Goal: Task Accomplishment & Management: Use online tool/utility

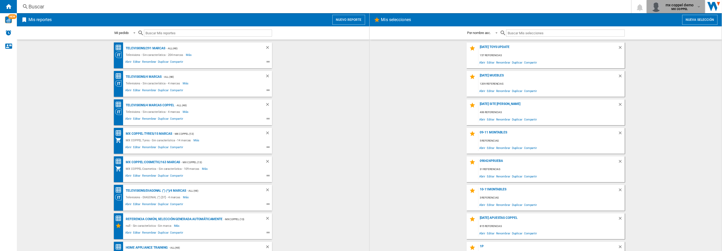
click at [689, 11] on div "mx coppel demo MX COPPEL" at bounding box center [676, 6] width 50 height 11
click at [676, 8] on md-backdrop at bounding box center [361, 125] width 722 height 251
click at [153, 47] on div "Televisions/291 marcas" at bounding box center [144, 48] width 41 height 7
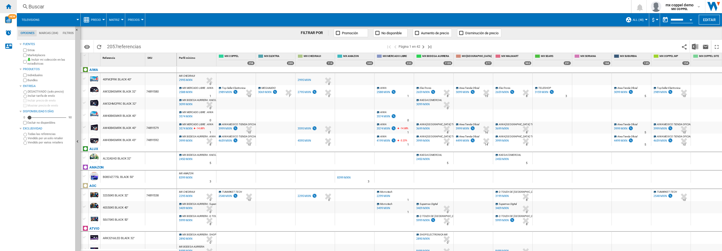
click at [10, 5] on ng-md-icon "Inicio" at bounding box center [8, 6] width 6 height 6
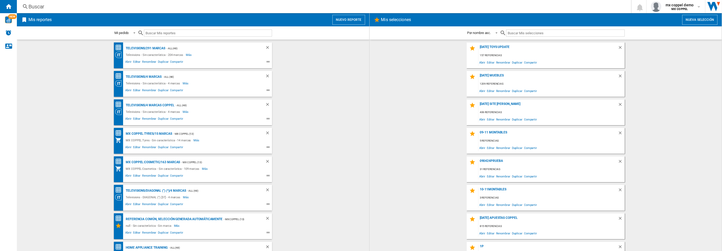
click at [702, 20] on button "Nueva selección" at bounding box center [699, 20] width 35 height 10
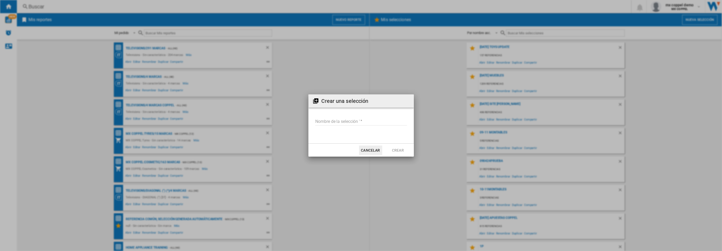
click at [362, 121] on input "Nombre de la selección '" at bounding box center [361, 122] width 92 height 8
type input "**"
click at [390, 148] on button "Crear" at bounding box center [398, 150] width 23 height 9
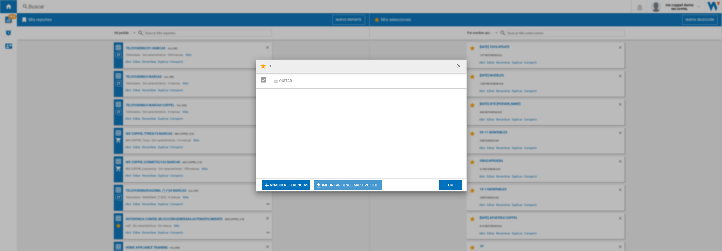
click at [357, 187] on button "Importar desde archivo SKU..." at bounding box center [348, 184] width 68 height 9
type input "**********"
click at [451, 185] on button "OK" at bounding box center [450, 184] width 23 height 9
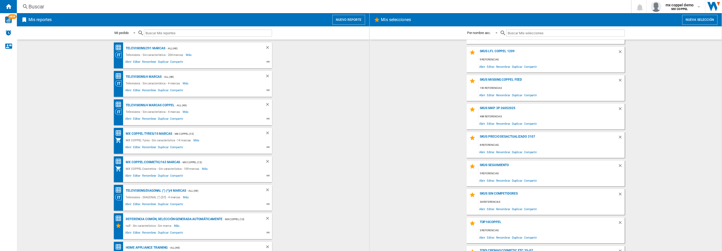
scroll to position [1583, 0]
